Goal: Task Accomplishment & Management: Manage account settings

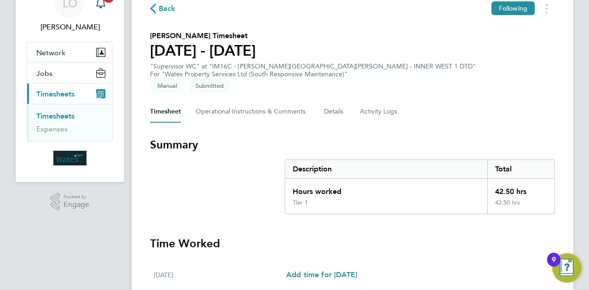
scroll to position [46, 0]
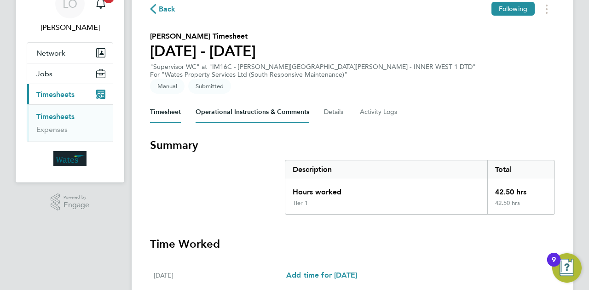
click at [242, 103] on Comments-tab "Operational Instructions & Comments" at bounding box center [253, 112] width 114 height 22
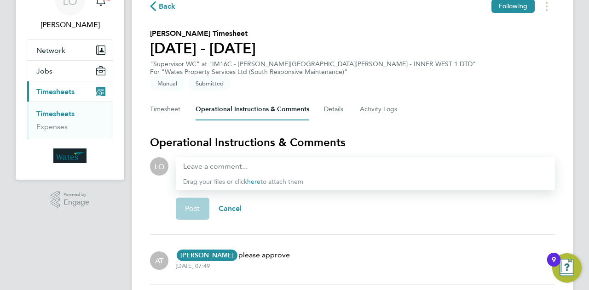
scroll to position [57, 0]
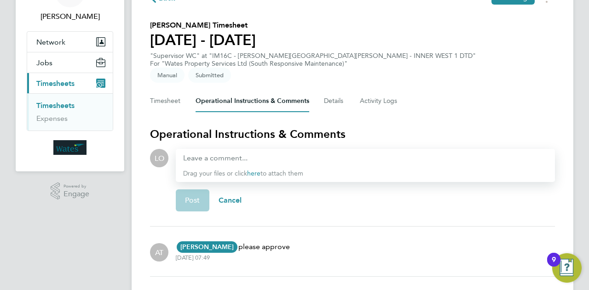
click at [211, 153] on div at bounding box center [365, 158] width 364 height 11
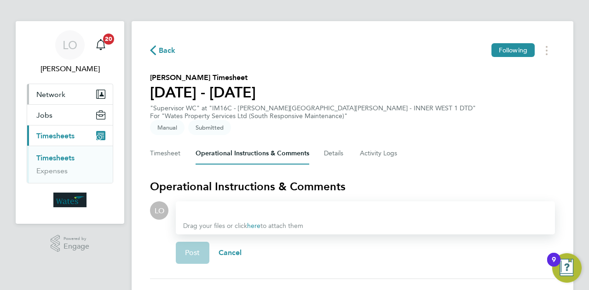
scroll to position [0, 0]
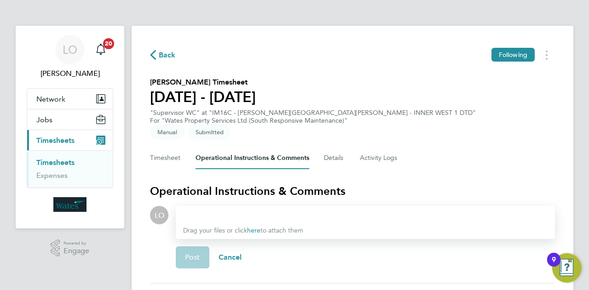
click at [56, 161] on link "Timesheets" at bounding box center [55, 162] width 38 height 9
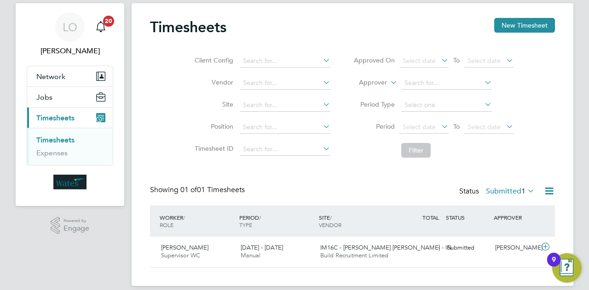
scroll to position [32, 0]
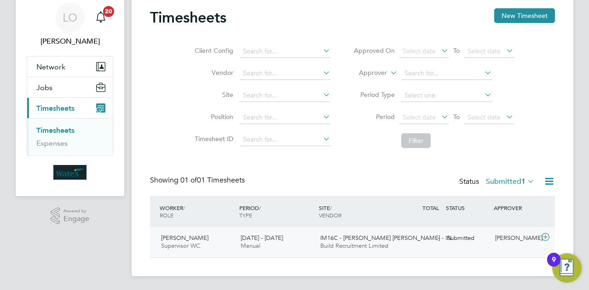
click at [179, 239] on span "Nathan Cook" at bounding box center [184, 238] width 47 height 8
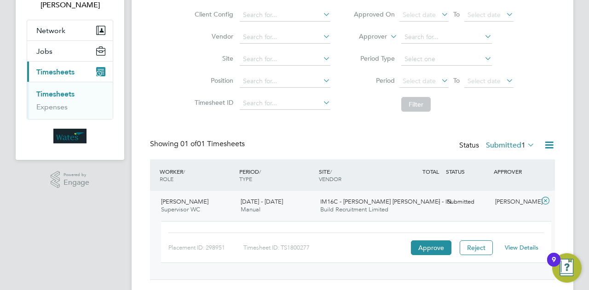
scroll to position [91, 0]
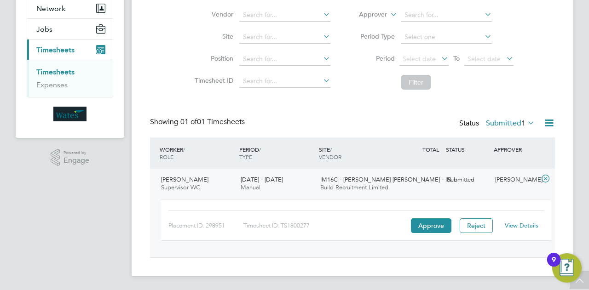
click at [528, 225] on link "View Details" at bounding box center [522, 226] width 34 height 8
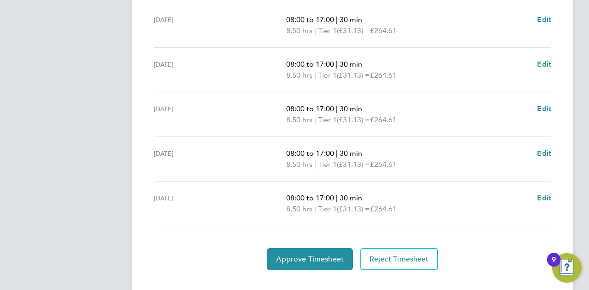
scroll to position [373, 0]
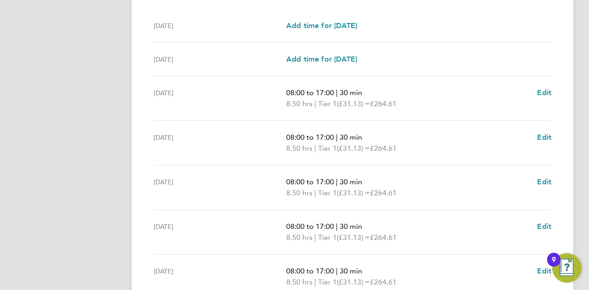
drag, startPoint x: 238, startPoint y: 220, endPoint x: 190, endPoint y: 221, distance: 48.3
click at [190, 221] on div "[DATE]" at bounding box center [220, 232] width 133 height 22
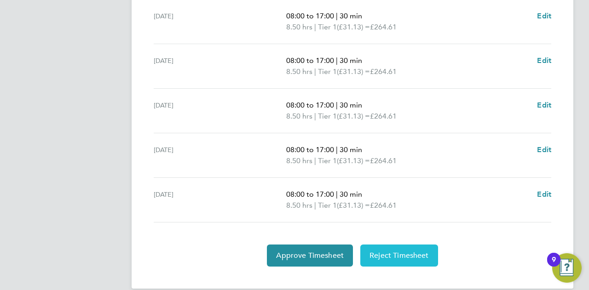
click at [392, 251] on span "Reject Timesheet" at bounding box center [399, 255] width 59 height 9
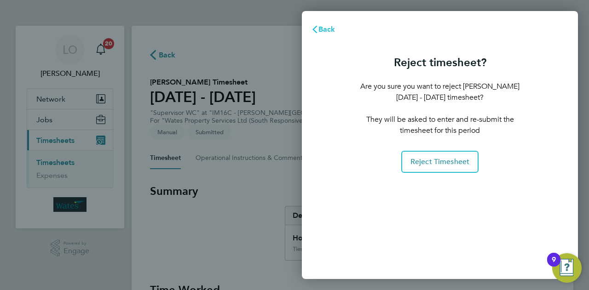
click at [316, 29] on icon "button" at bounding box center [314, 29] width 7 height 7
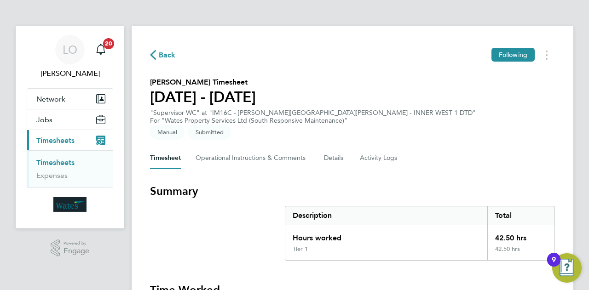
click at [57, 159] on link "Timesheets" at bounding box center [55, 162] width 38 height 9
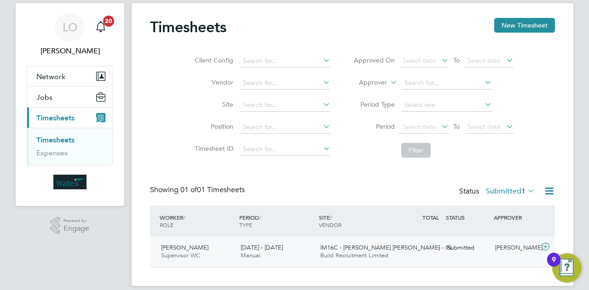
scroll to position [32, 0]
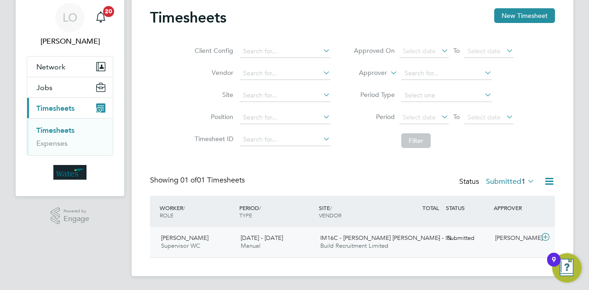
click at [175, 240] on span "Nathan Cook" at bounding box center [184, 238] width 47 height 8
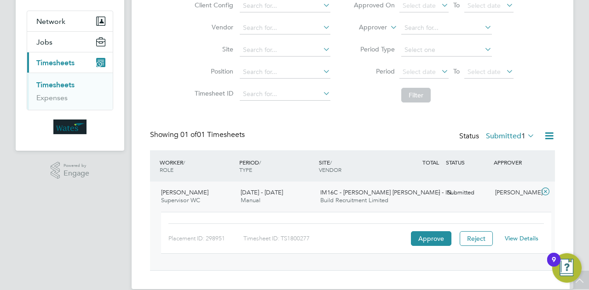
scroll to position [60, 0]
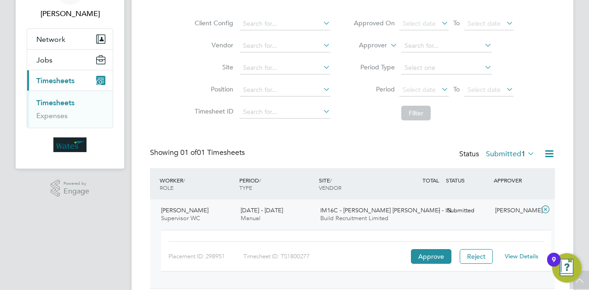
click at [530, 257] on link "View Details" at bounding box center [522, 257] width 34 height 8
